Goal: Find specific page/section: Find specific page/section

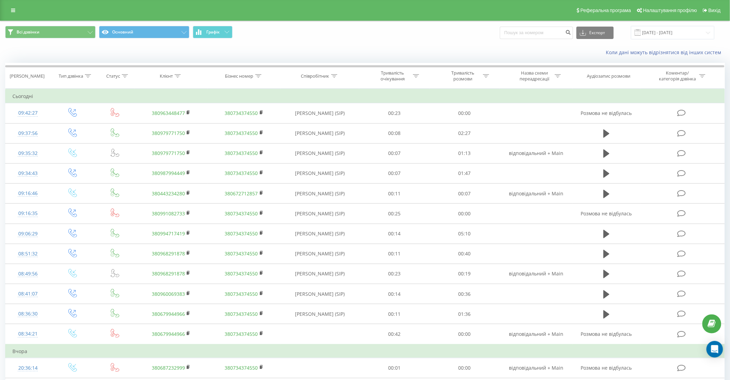
click at [489, 4] on div "Реферальна програма Налаштування профілю Вихід" at bounding box center [365, 10] width 730 height 21
